Goal: Go to known website: Access a specific website the user already knows

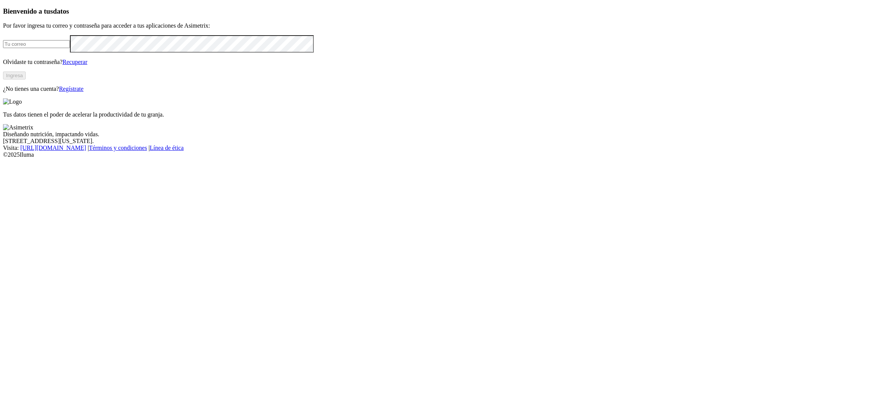
type input "[PERSON_NAME][EMAIL_ADDRESS][PERSON_NAME][DOMAIN_NAME]"
click at [26, 79] on button "Ingresa" at bounding box center [14, 75] width 23 height 8
